Goal: Information Seeking & Learning: Learn about a topic

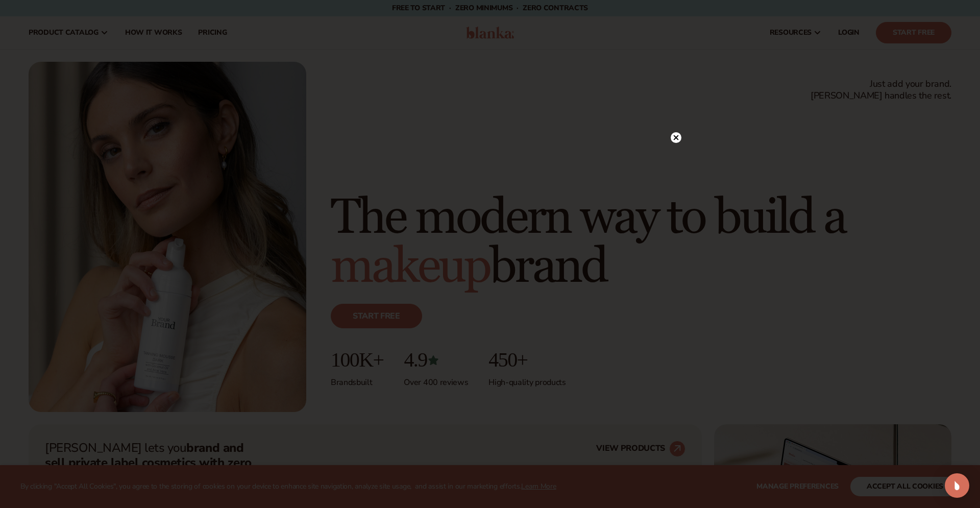
click at [677, 136] on icon at bounding box center [676, 137] width 11 height 11
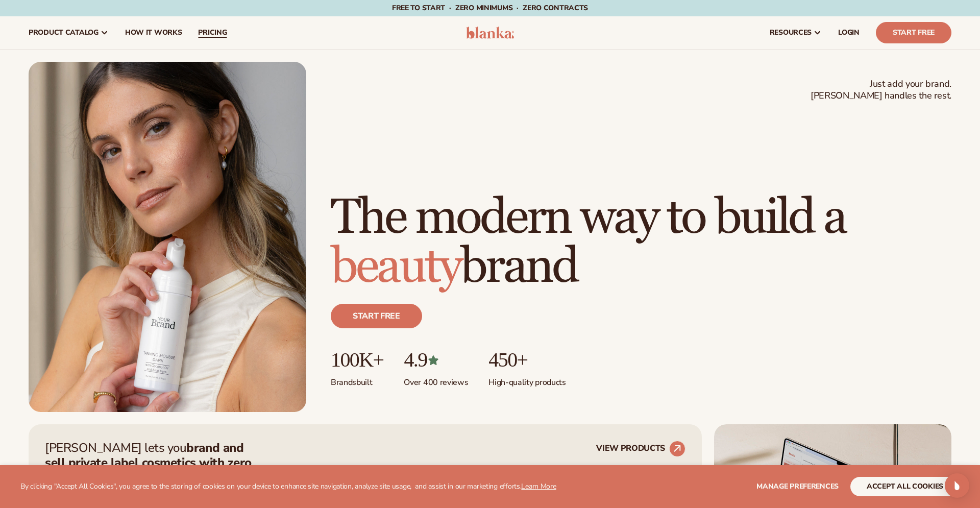
click at [195, 31] on link "pricing" at bounding box center [212, 32] width 45 height 33
